Goal: Information Seeking & Learning: Learn about a topic

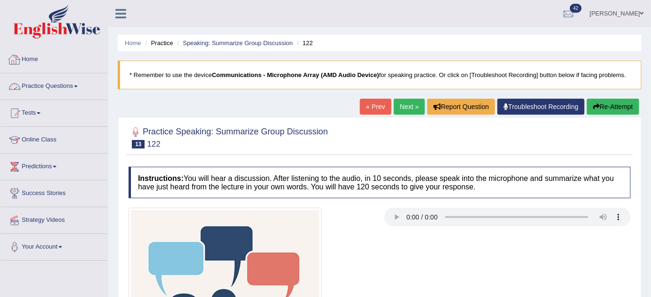
drag, startPoint x: 0, startPoint y: 0, endPoint x: 55, endPoint y: 81, distance: 97.9
click at [52, 87] on link "Practice Questions" at bounding box center [53, 85] width 107 height 24
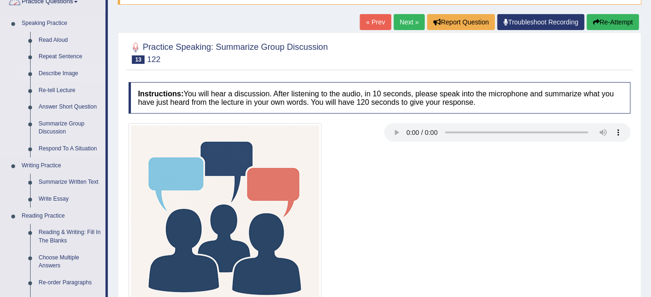
scroll to position [85, 0]
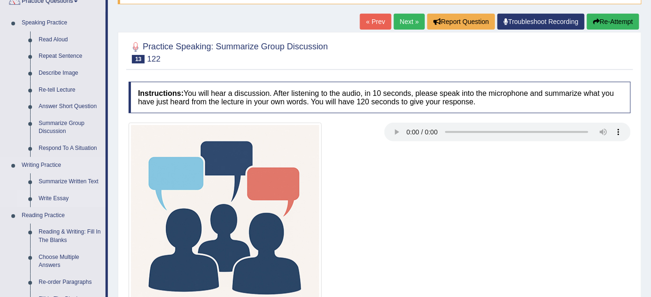
click at [57, 198] on link "Write Essay" at bounding box center [69, 199] width 71 height 17
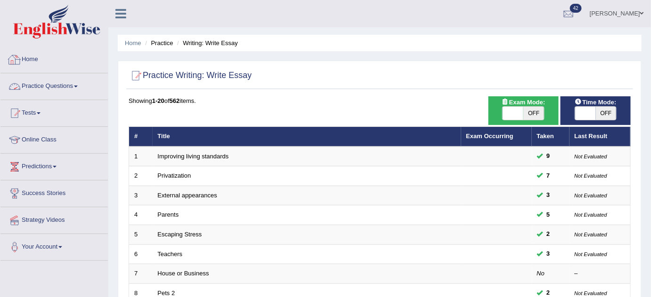
click at [66, 88] on link "Practice Questions" at bounding box center [53, 85] width 107 height 24
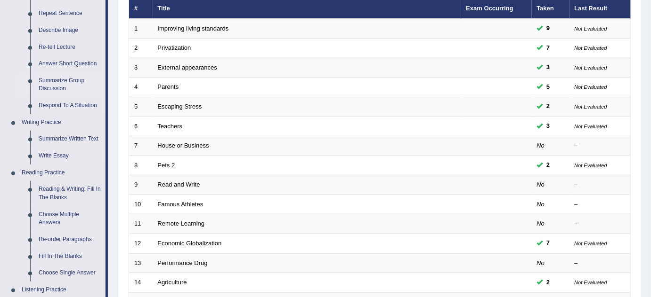
scroll to position [85, 0]
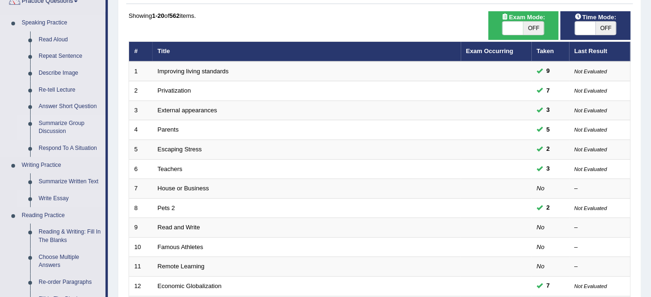
click at [72, 121] on link "Summarize Group Discussion" at bounding box center [69, 127] width 71 height 25
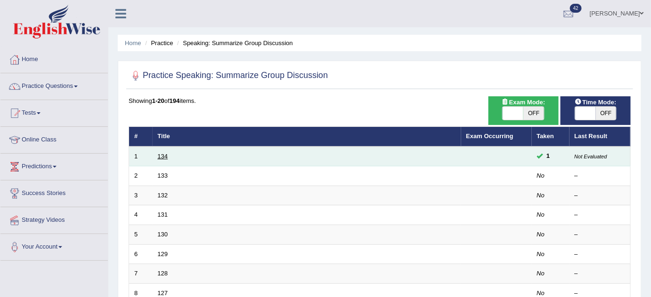
click at [164, 159] on link "134" at bounding box center [163, 156] width 10 height 7
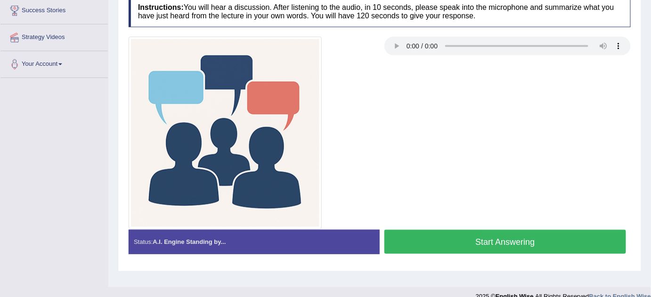
scroll to position [183, 0]
click at [375, 144] on div at bounding box center [252, 133] width 256 height 193
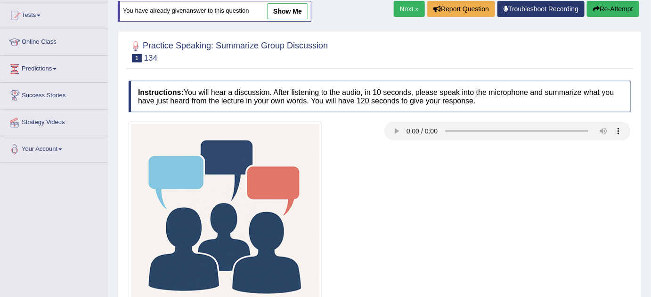
scroll to position [55, 0]
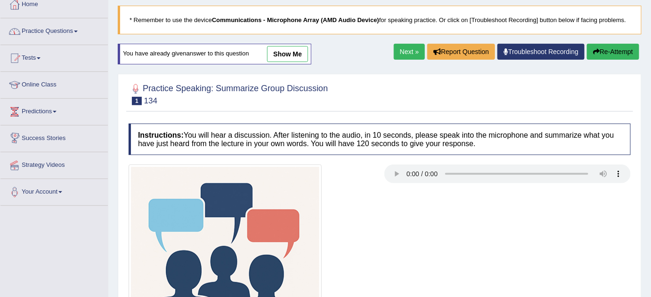
click at [50, 32] on link "Practice Questions" at bounding box center [53, 30] width 107 height 24
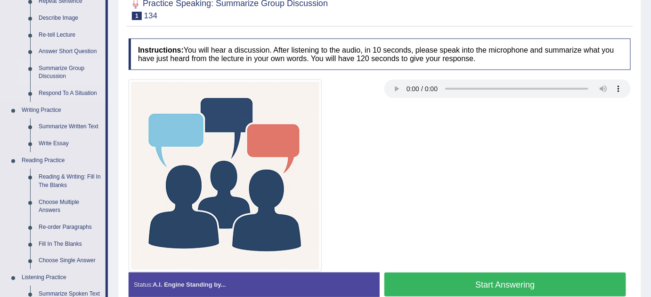
scroll to position [226, 0]
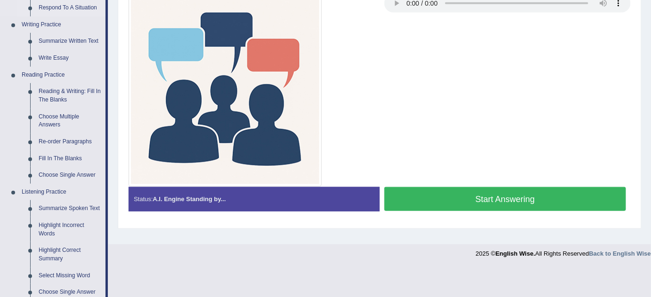
click at [67, 8] on link "Respond To A Situation" at bounding box center [69, 8] width 71 height 17
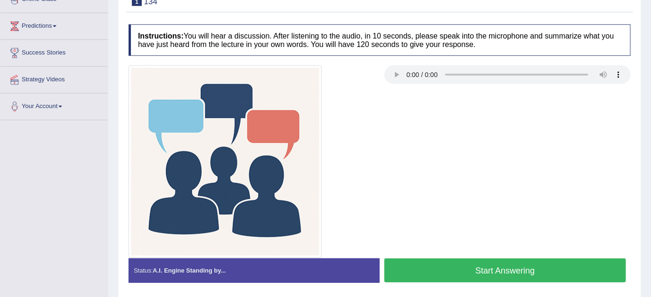
scroll to position [160, 0]
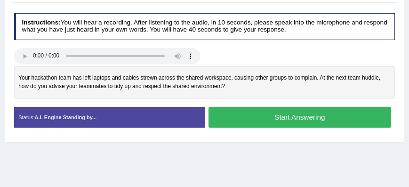
scroll to position [123, 0]
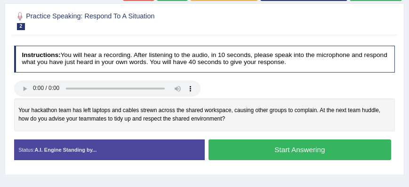
click at [315, 110] on div "Your hackathon team has left laptops and cables strewn across the shared worksp…" at bounding box center [204, 114] width 381 height 32
drag, startPoint x: 294, startPoint y: 108, endPoint x: 57, endPoint y: 102, distance: 236.8
click at [82, 100] on div "Your hackathon team has left laptops and cables strewn across the shared worksp…" at bounding box center [204, 114] width 381 height 32
drag, startPoint x: 57, startPoint y: 102, endPoint x: 46, endPoint y: 102, distance: 11.3
click at [47, 102] on div "Your hackathon team has left laptops and cables strewn across the shared worksp…" at bounding box center [204, 114] width 381 height 32
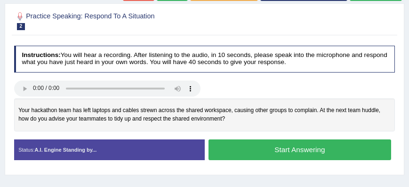
scroll to position [96, 0]
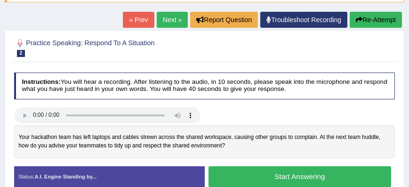
click at [176, 24] on link "Next »" at bounding box center [172, 20] width 31 height 16
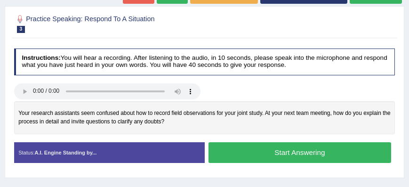
scroll to position [107, 0]
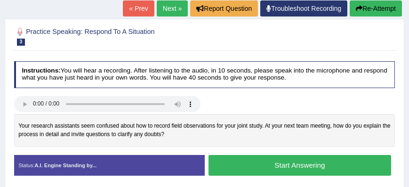
click at [181, 8] on link "Next »" at bounding box center [172, 8] width 31 height 16
